Goal: Task Accomplishment & Management: Use online tool/utility

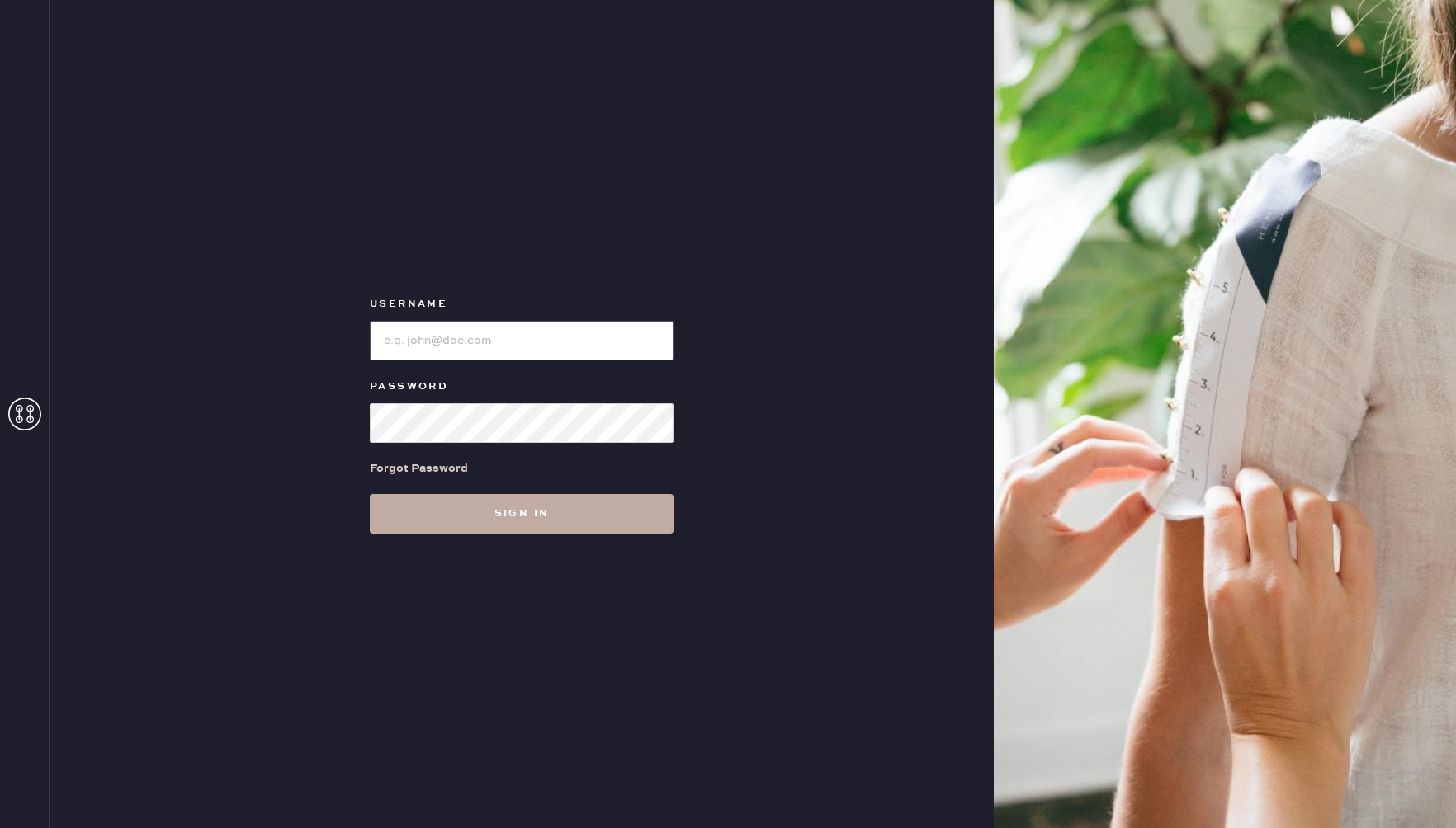
type input "reformationbethesdarow"
click at [556, 528] on button "Sign in" at bounding box center [522, 513] width 304 height 39
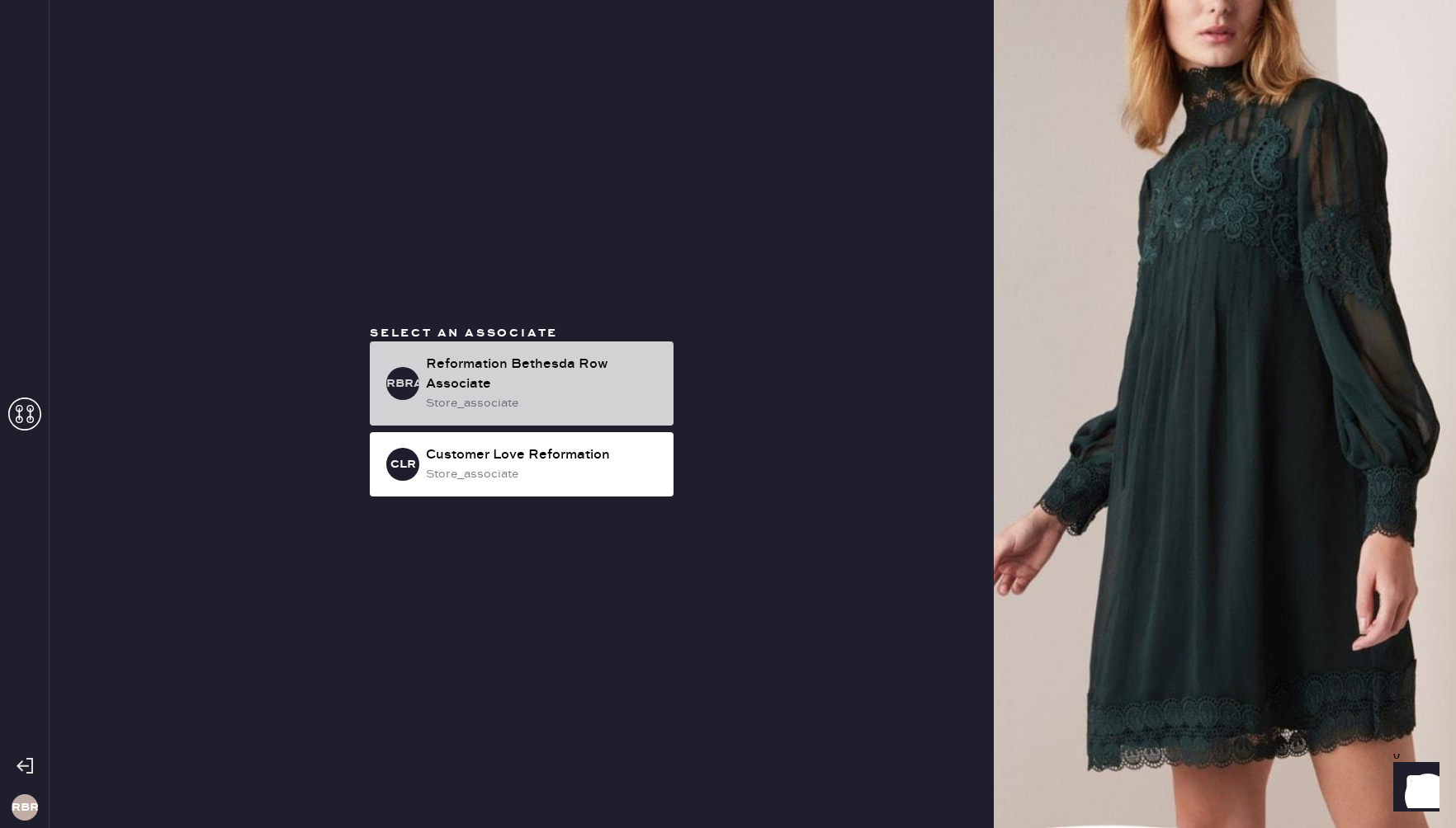
click at [583, 359] on div "Reformation Bethesda Row Associate" at bounding box center [543, 374] width 234 height 39
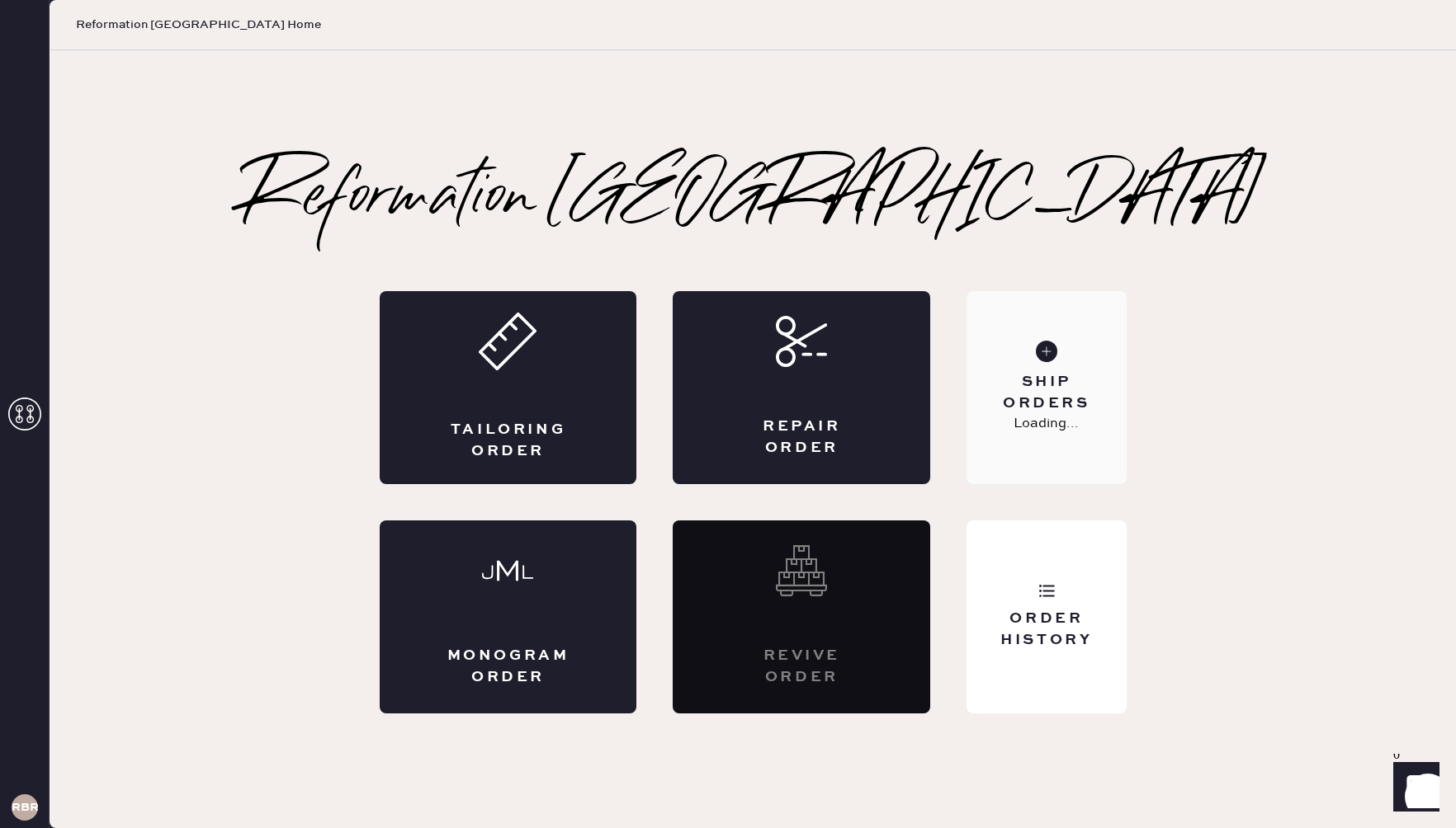
click at [1034, 372] on div "Ship Orders" at bounding box center [1046, 392] width 133 height 41
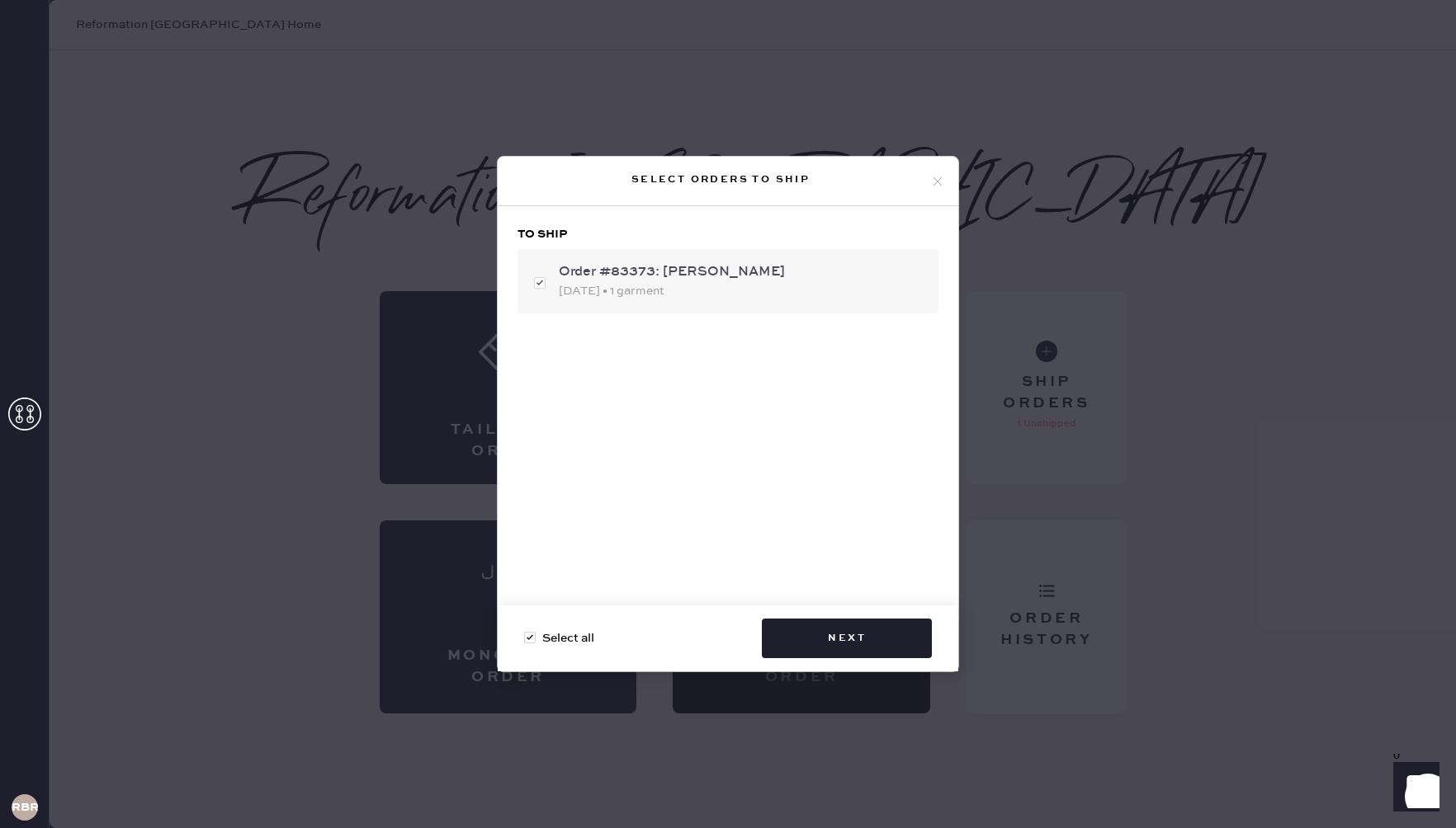
click at [693, 275] on div "Order #83373: [PERSON_NAME]" at bounding box center [741, 272] width 366 height 20
checkbox input "false"
drag, startPoint x: 710, startPoint y: 287, endPoint x: 827, endPoint y: 528, distance: 267.9
click at [710, 287] on div "[DATE] • 1 garment" at bounding box center [741, 291] width 366 height 18
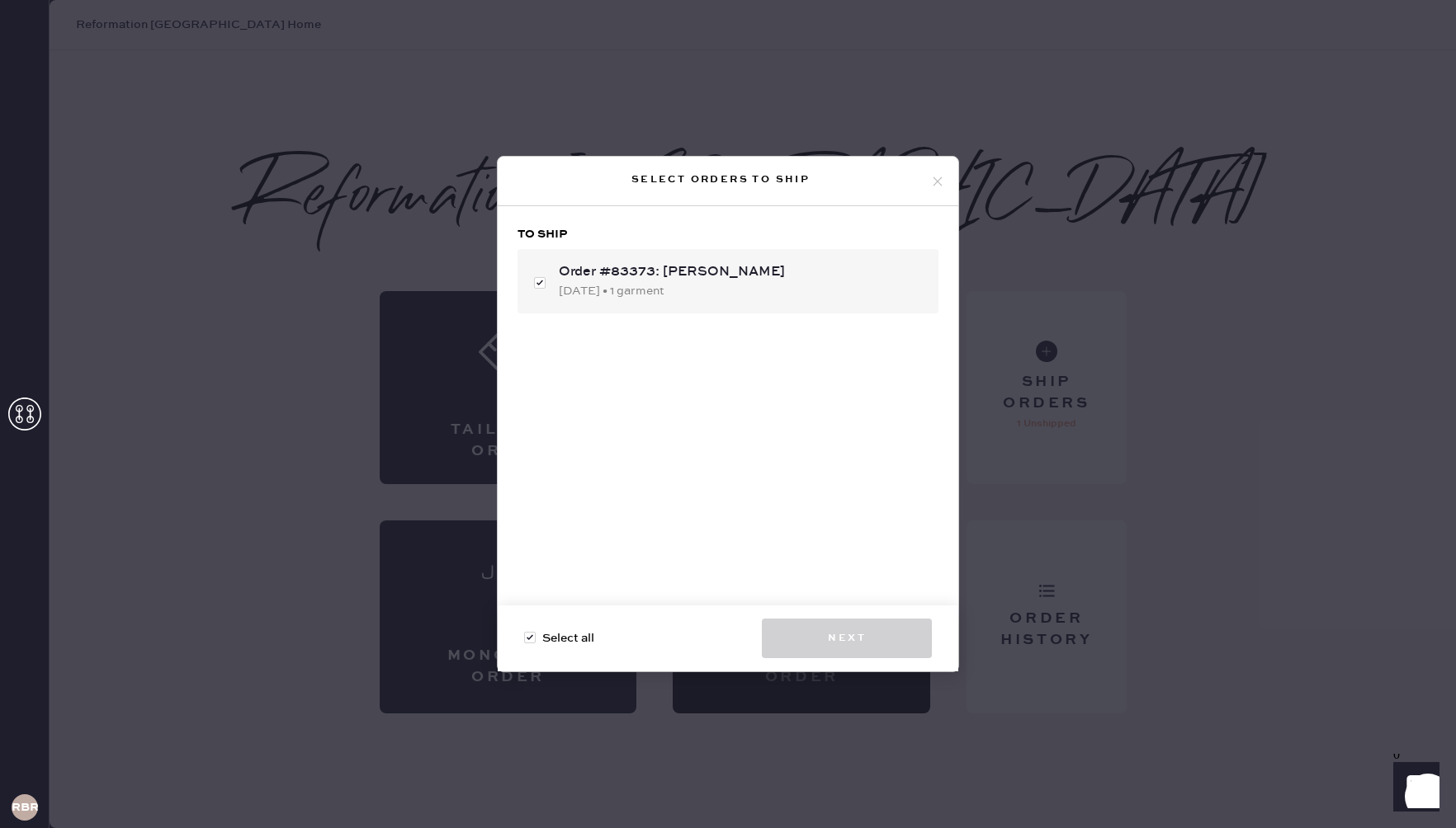
checkbox input "true"
click at [873, 640] on button "Next" at bounding box center [847, 638] width 170 height 39
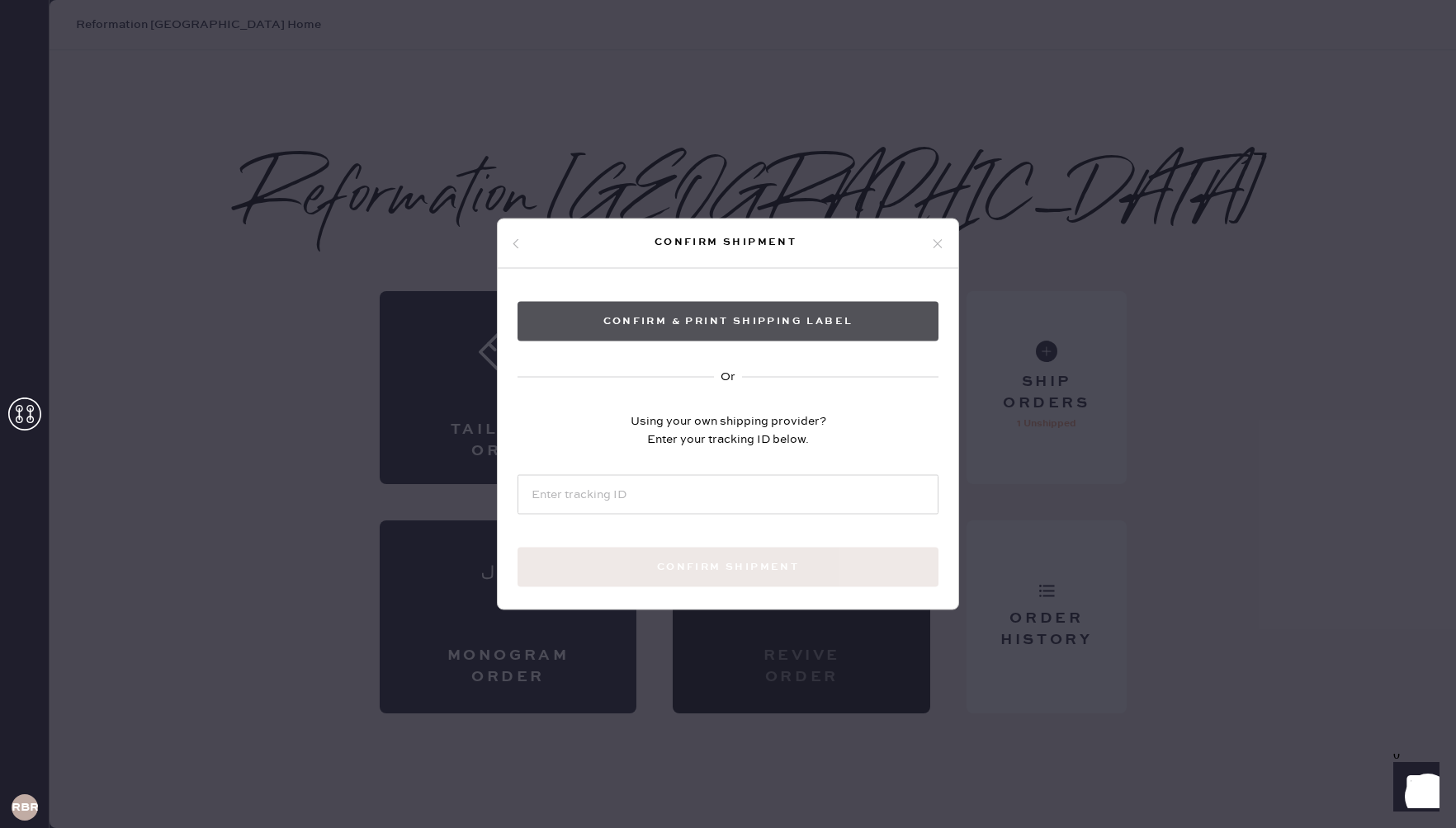
click at [752, 324] on button "Confirm & Print shipping label" at bounding box center [728, 321] width 421 height 39
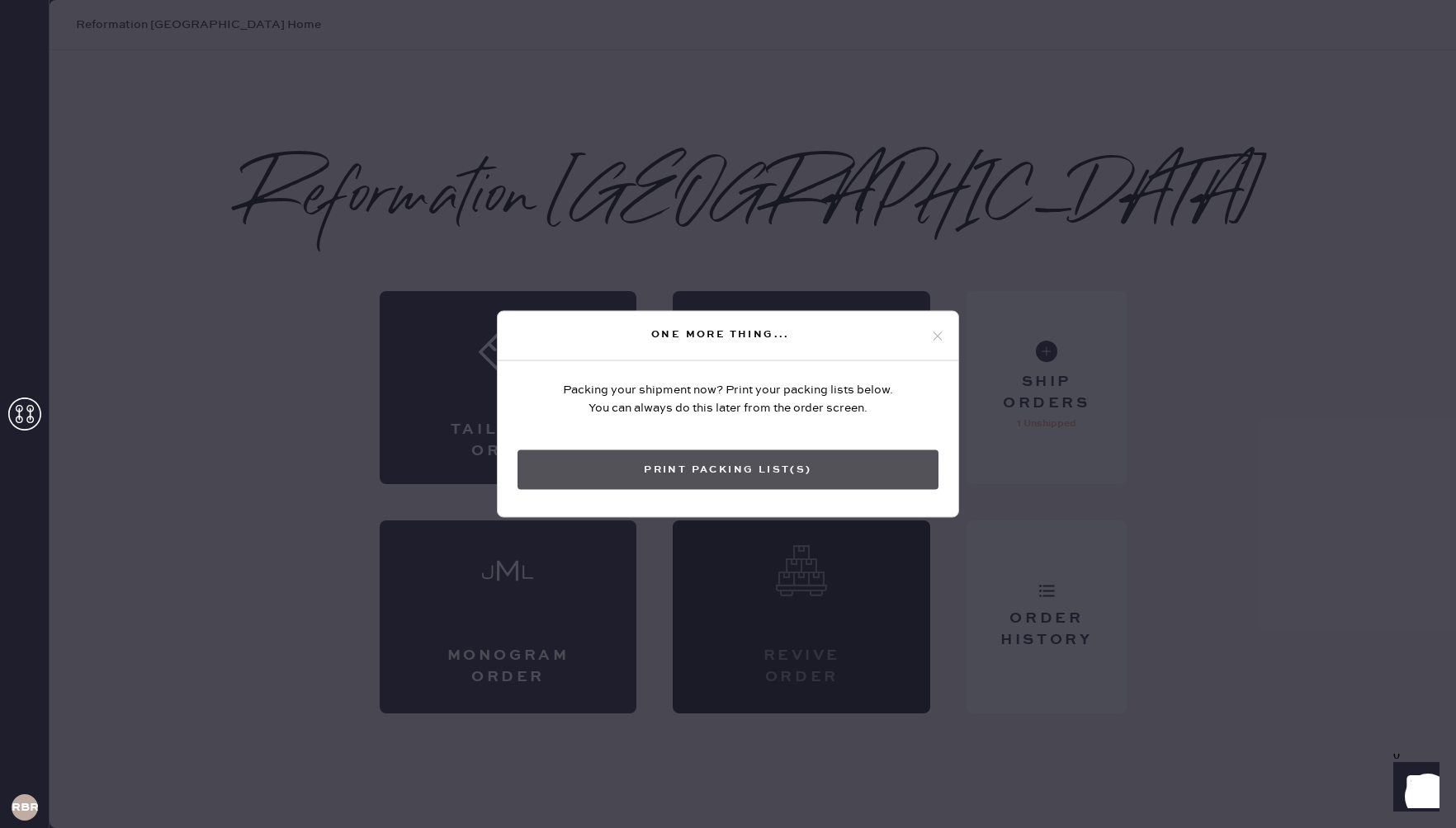
click at [724, 459] on button "Print Packing List(s)" at bounding box center [728, 470] width 421 height 39
